Goal: Task Accomplishment & Management: Manage account settings

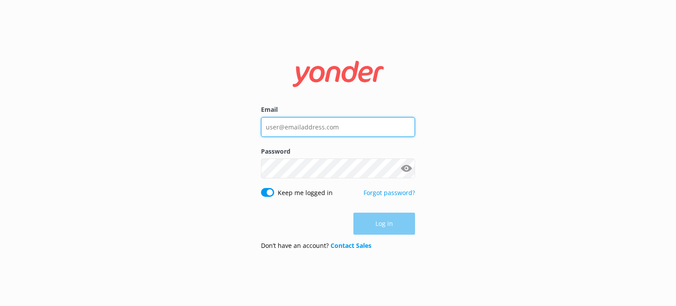
type input "[EMAIL_ADDRESS][DOMAIN_NAME]"
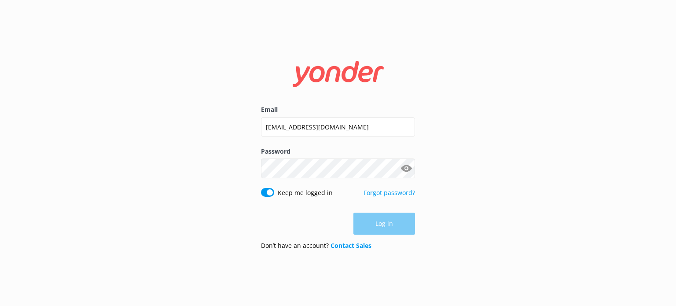
click at [386, 220] on div "Log in" at bounding box center [338, 224] width 154 height 22
click at [408, 228] on button "Log in" at bounding box center [384, 224] width 62 height 22
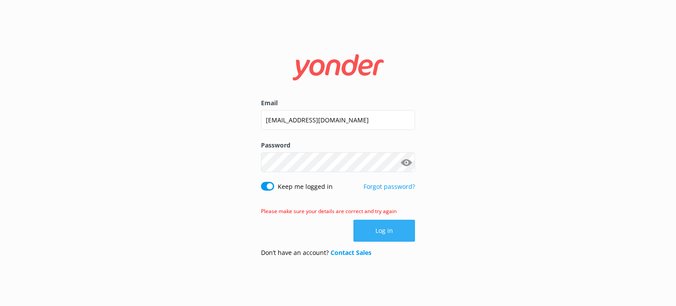
click at [391, 225] on button "Log in" at bounding box center [384, 231] width 62 height 22
